Goal: Task Accomplishment & Management: Use online tool/utility

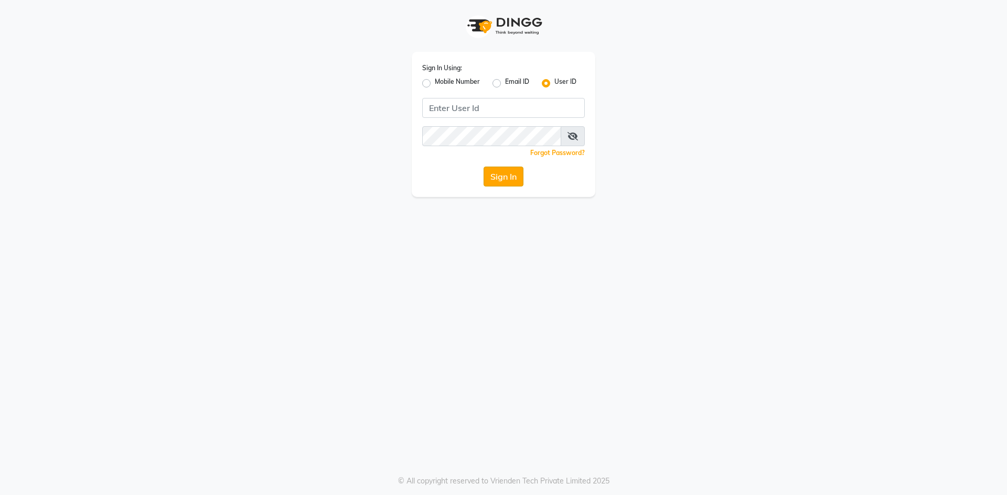
click at [486, 178] on button "Sign In" at bounding box center [503, 177] width 40 height 20
click at [504, 176] on button "Sign In" at bounding box center [503, 177] width 40 height 20
click at [499, 176] on button "Sign In" at bounding box center [503, 177] width 40 height 20
click at [503, 174] on button "Sign In" at bounding box center [503, 177] width 40 height 20
